Goal: Information Seeking & Learning: Check status

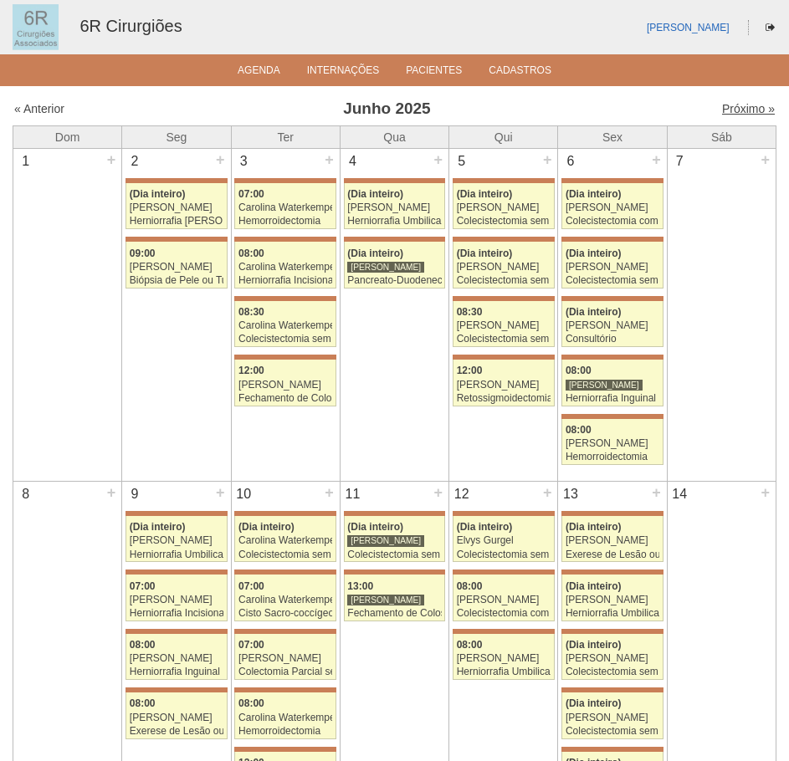
click at [735, 111] on link "Próximo »" at bounding box center [748, 108] width 53 height 13
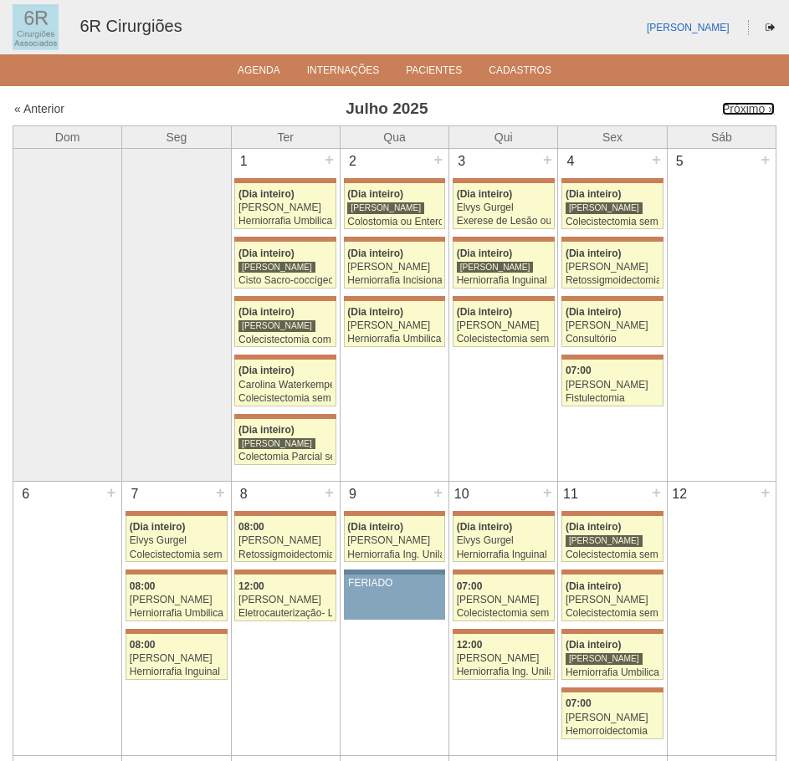
click at [735, 111] on link "Próximo »" at bounding box center [748, 108] width 53 height 13
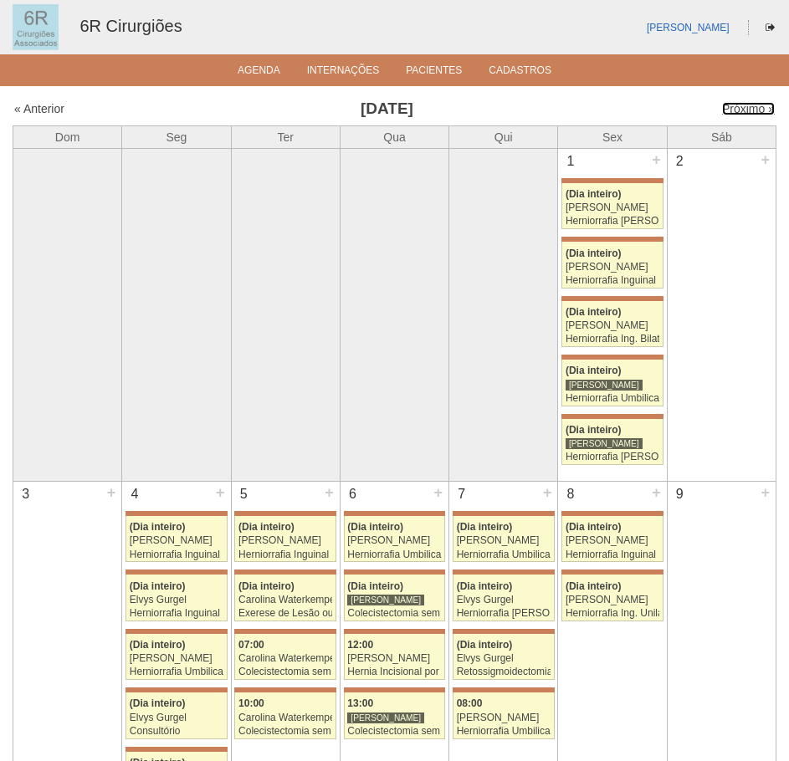
click at [735, 111] on link "Próximo »" at bounding box center [748, 108] width 53 height 13
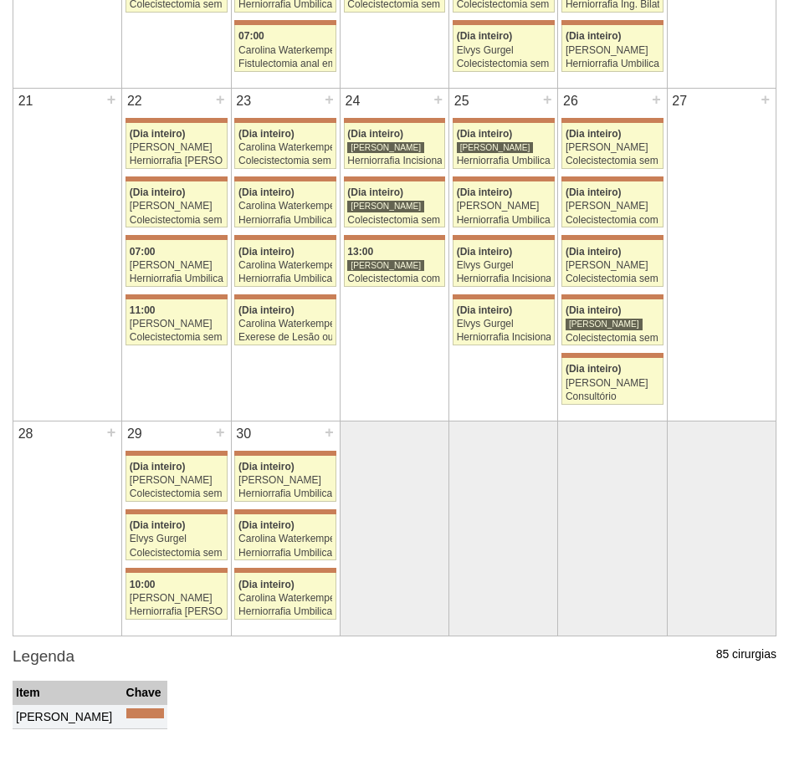
scroll to position [1004, 0]
